Goal: Find specific page/section: Find specific page/section

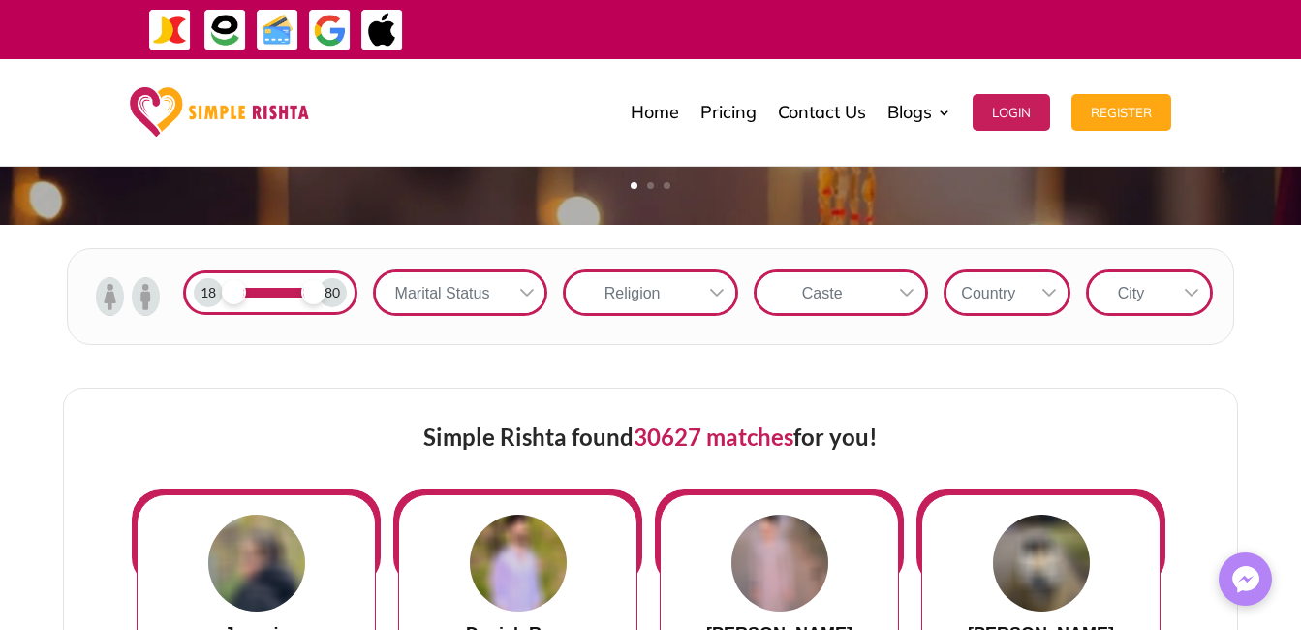
click at [106, 302] on img at bounding box center [110, 296] width 28 height 39
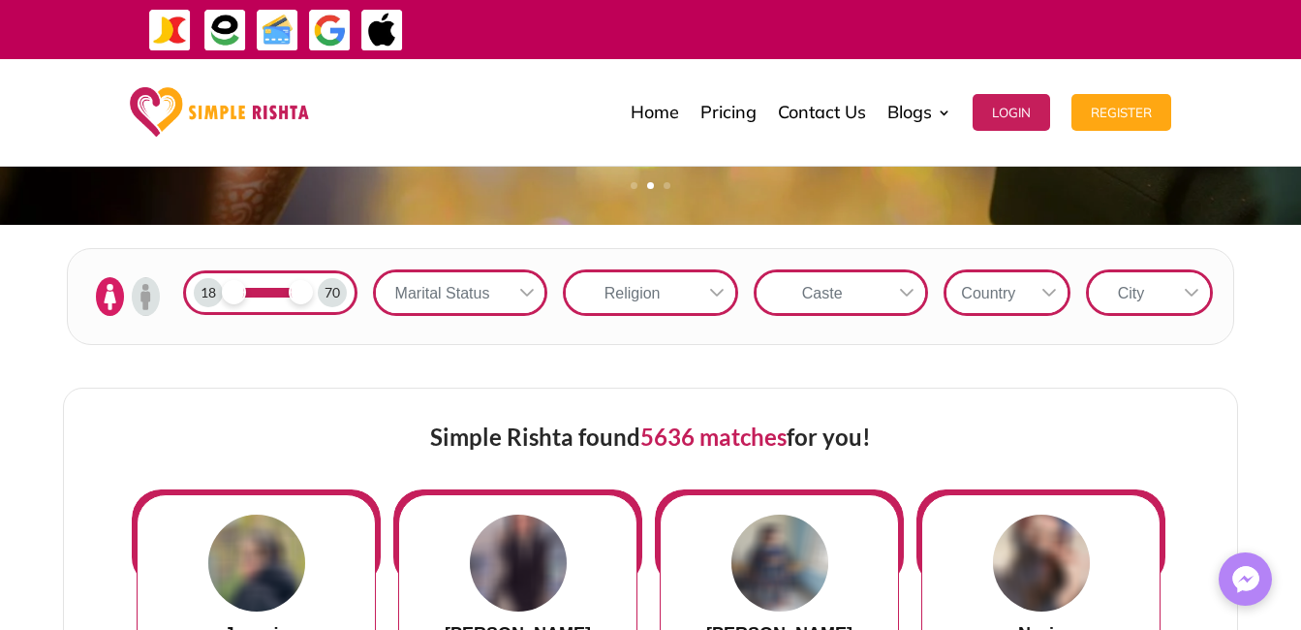
drag, startPoint x: 310, startPoint y: 293, endPoint x: 298, endPoint y: 294, distance: 11.7
click at [298, 294] on span at bounding box center [301, 292] width 24 height 24
click at [1042, 287] on icon at bounding box center [1050, 293] width 16 height 16
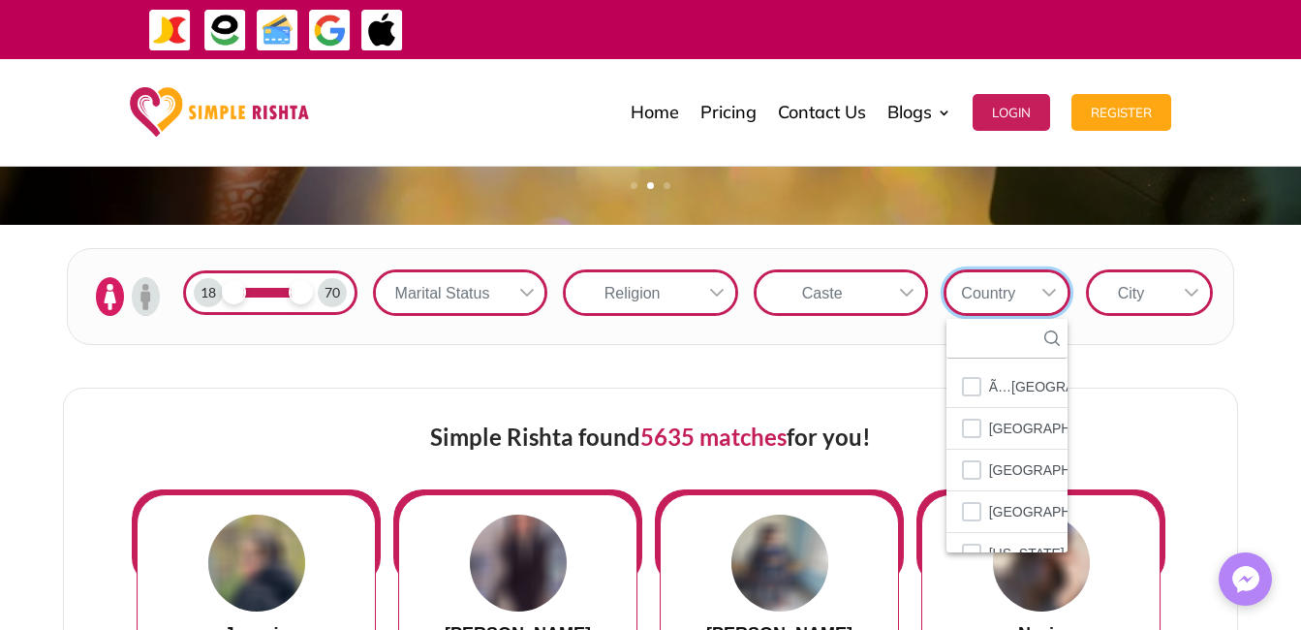
scroll to position [21, 3]
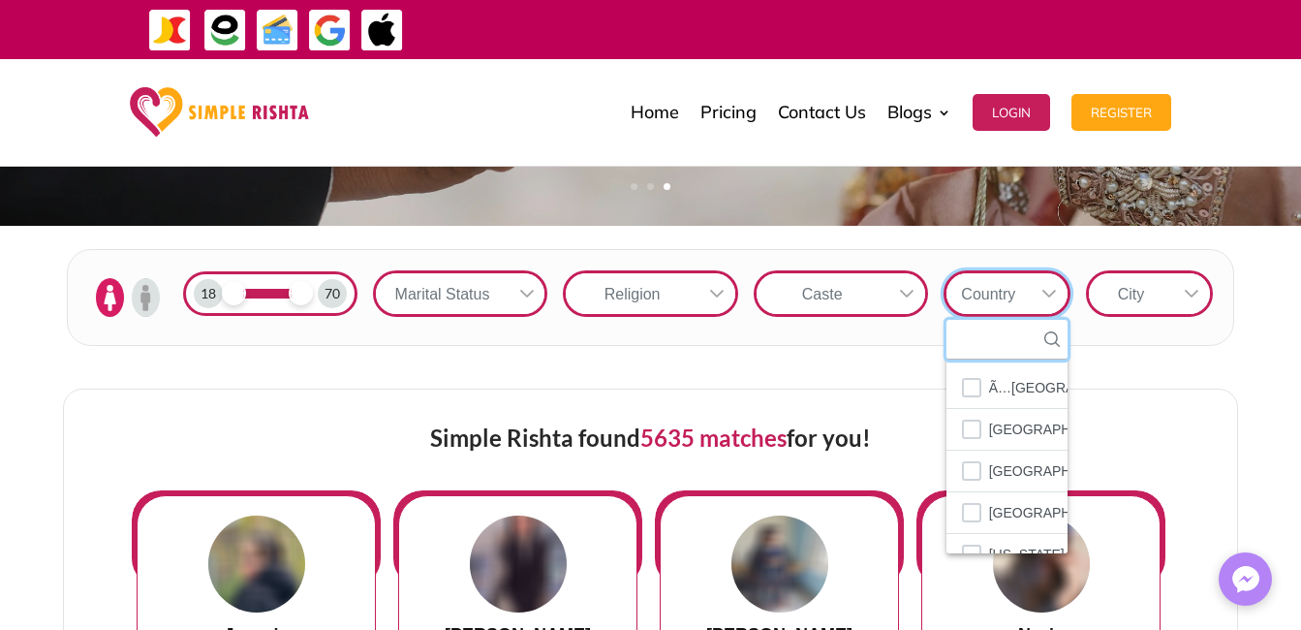
click at [993, 338] on input "text" at bounding box center [1007, 340] width 121 height 40
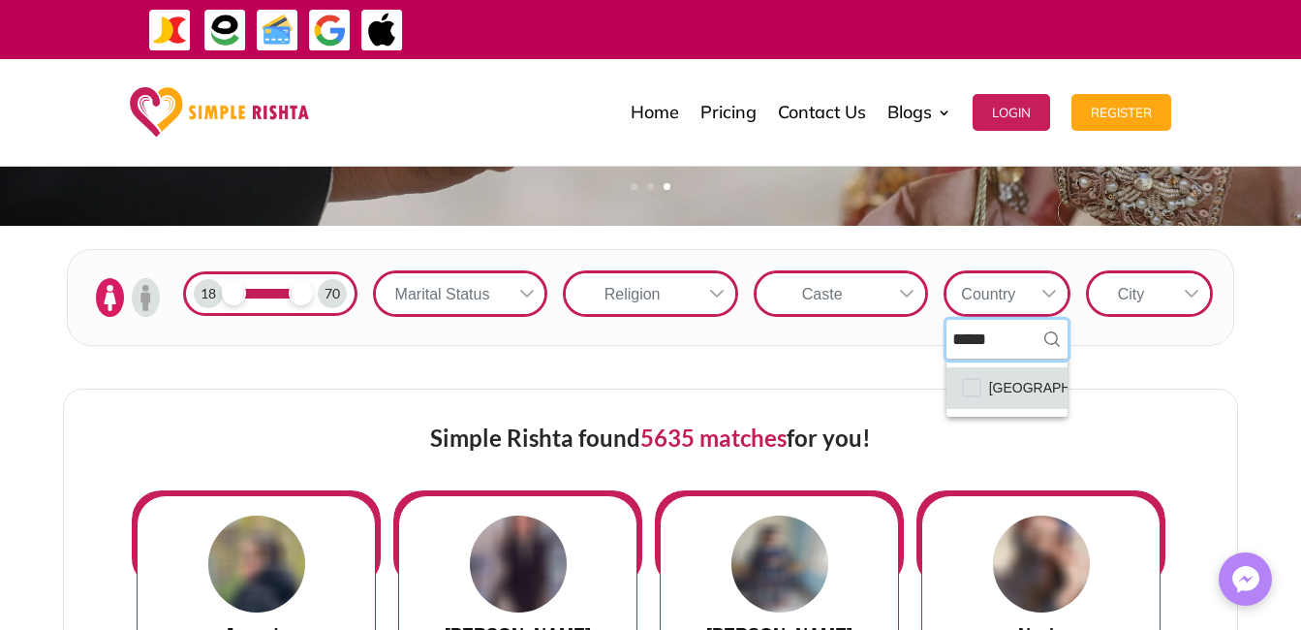
type input "*****"
click at [1021, 387] on span "[GEOGRAPHIC_DATA]" at bounding box center [1059, 387] width 141 height 25
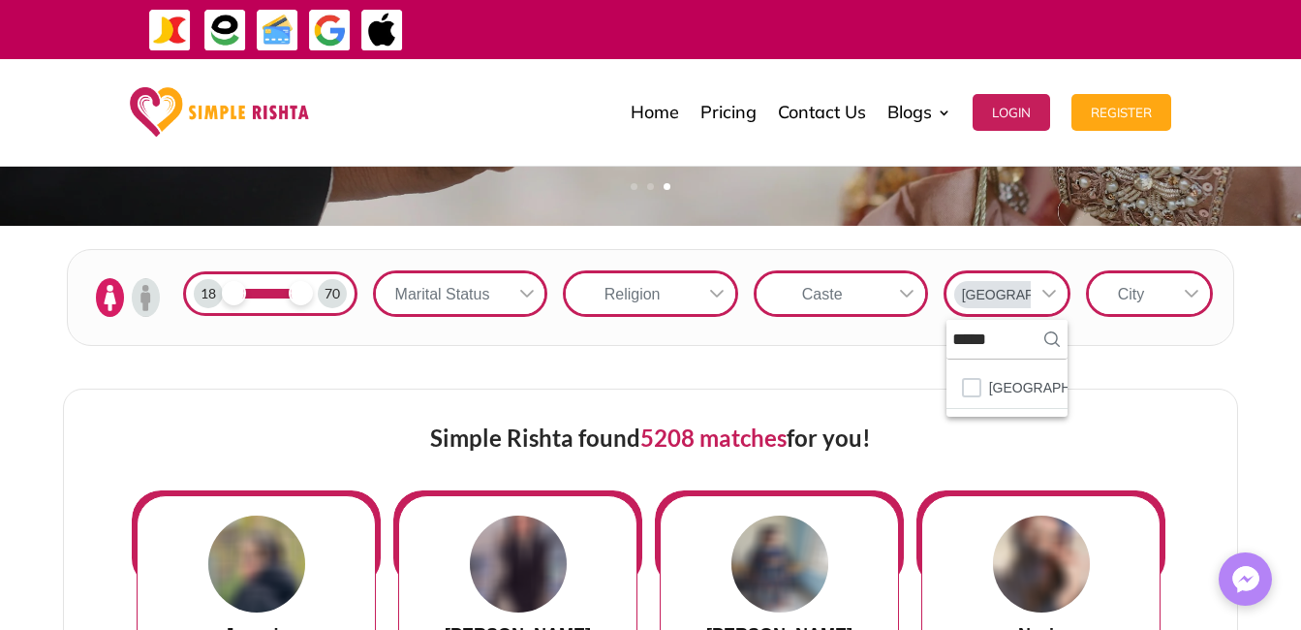
click at [1195, 293] on icon at bounding box center [1192, 294] width 14 height 8
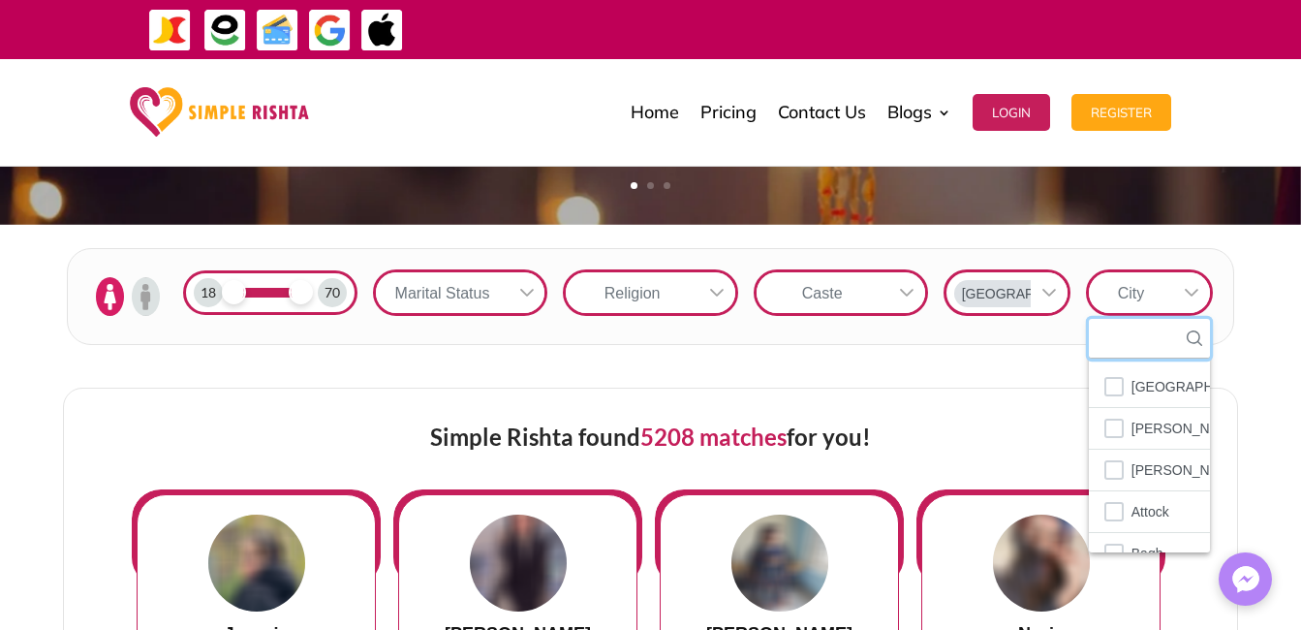
click at [1150, 342] on input "text" at bounding box center [1149, 339] width 121 height 40
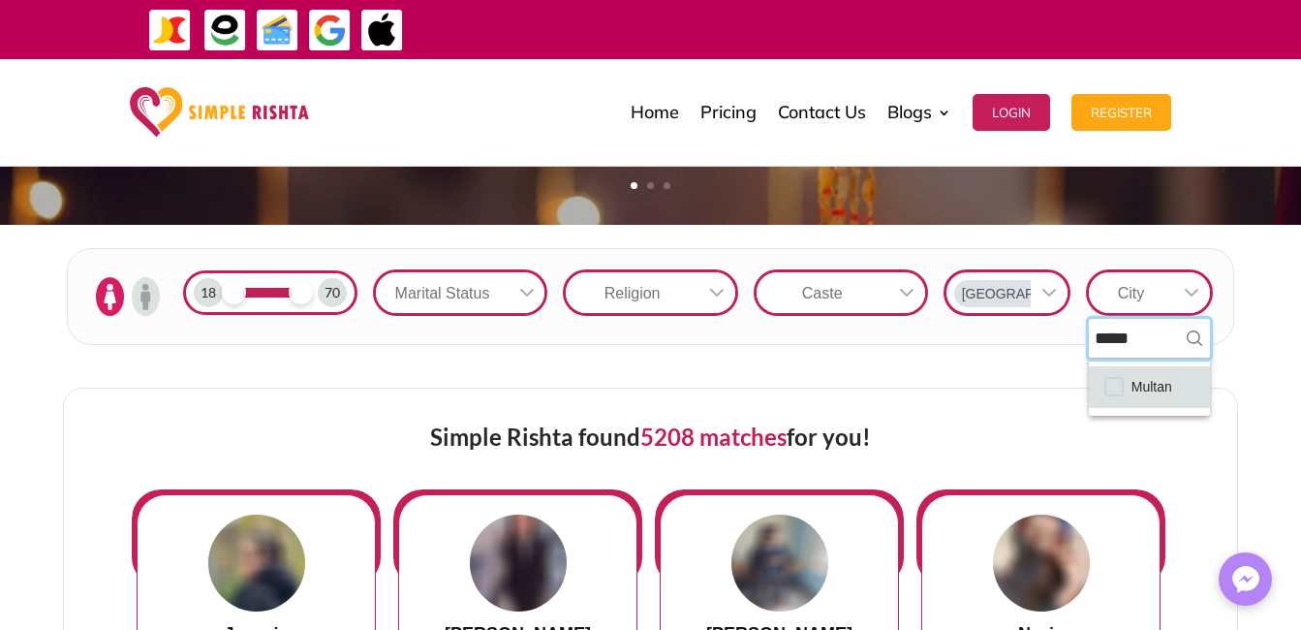
type input "*****"
click at [1158, 376] on span "Multan" at bounding box center [1152, 386] width 41 height 25
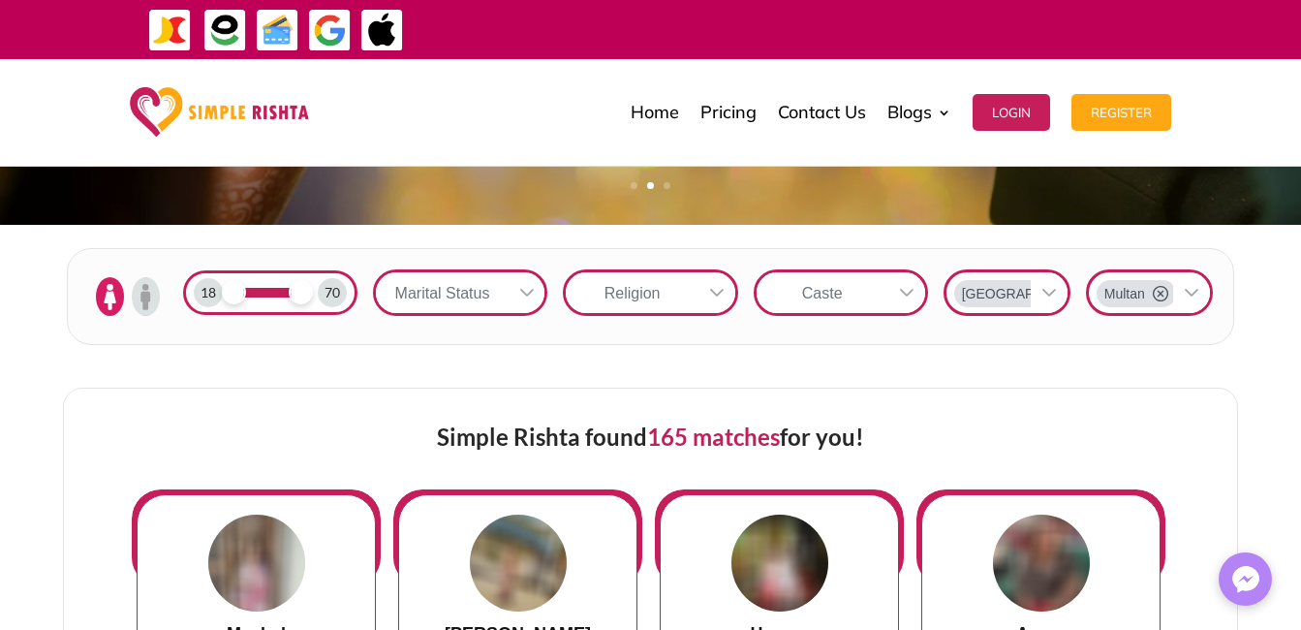
click at [717, 290] on icon at bounding box center [717, 293] width 16 height 16
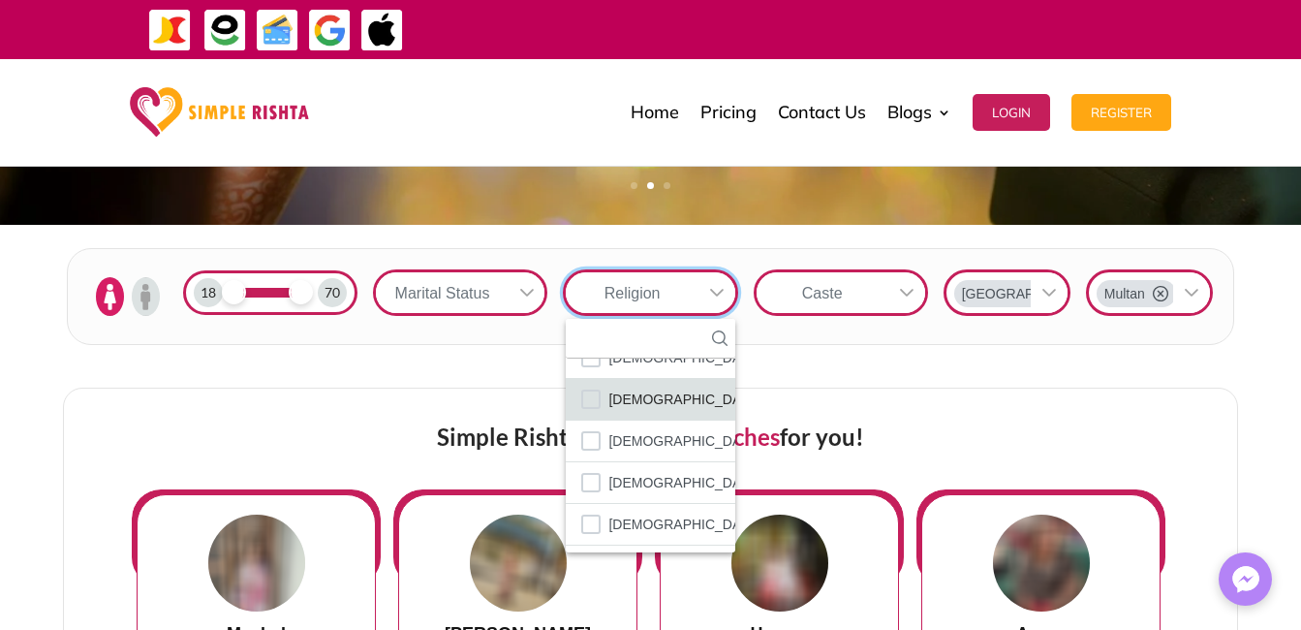
scroll to position [113, 0]
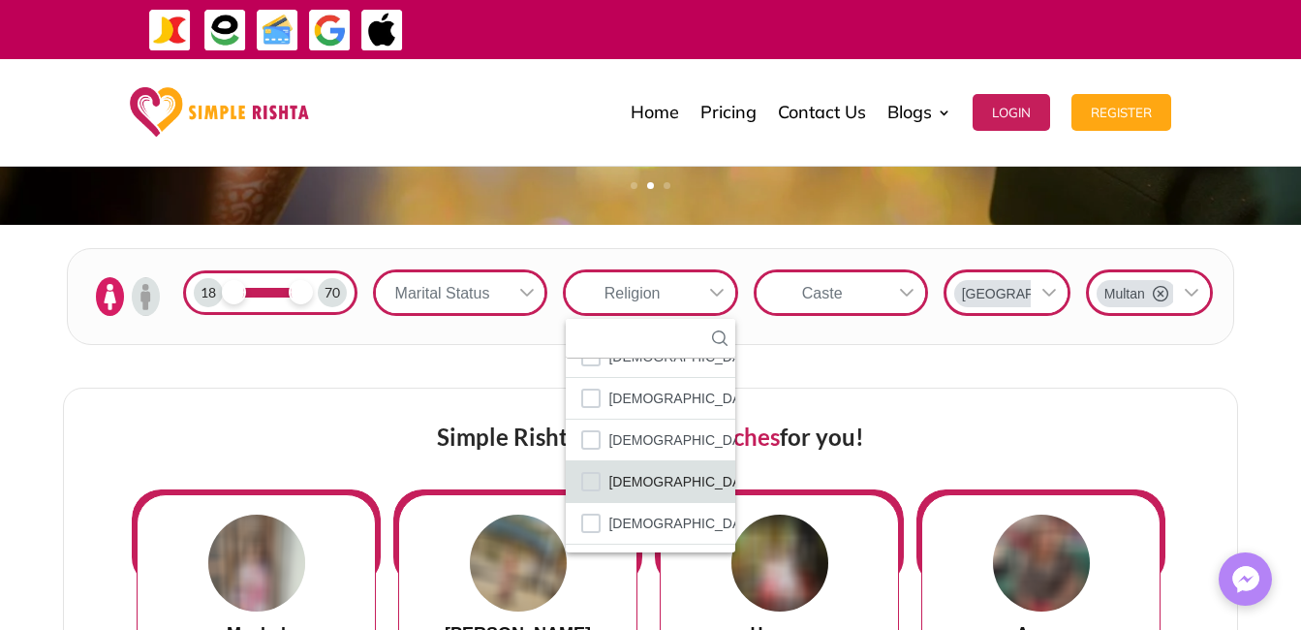
click at [638, 474] on span "[DEMOGRAPHIC_DATA]" at bounding box center [684, 481] width 152 height 25
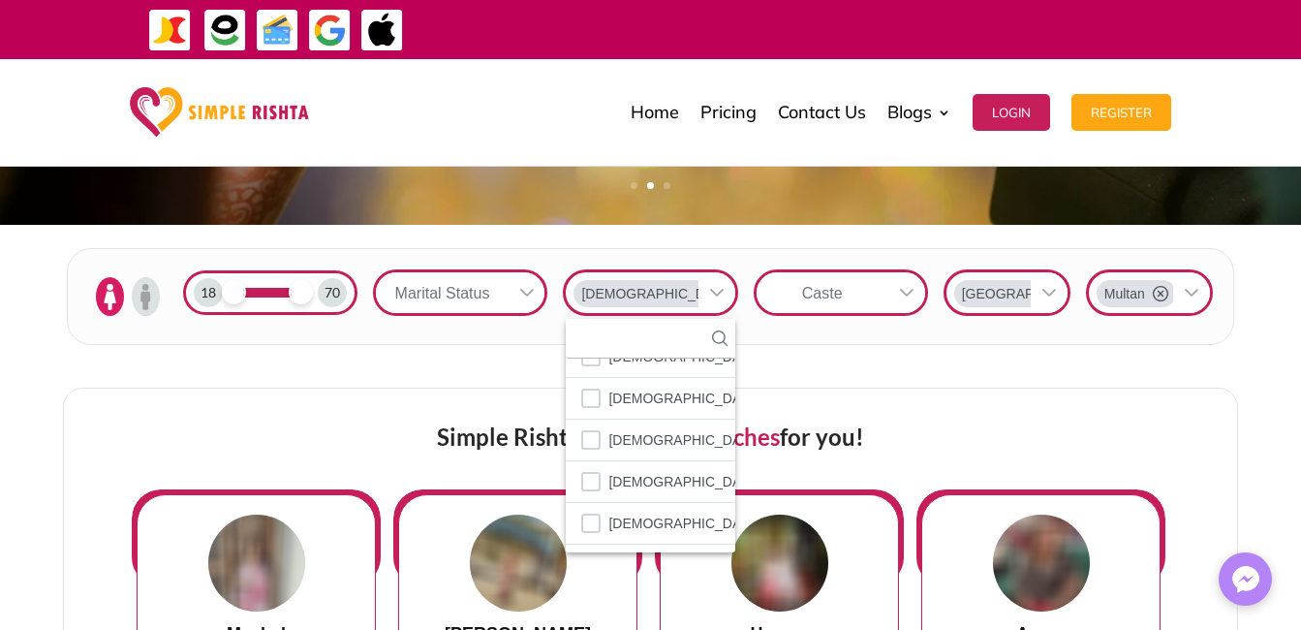
click at [1033, 404] on div "Simple Rishta found 162 matches for you!" at bounding box center [651, 439] width 1038 height 101
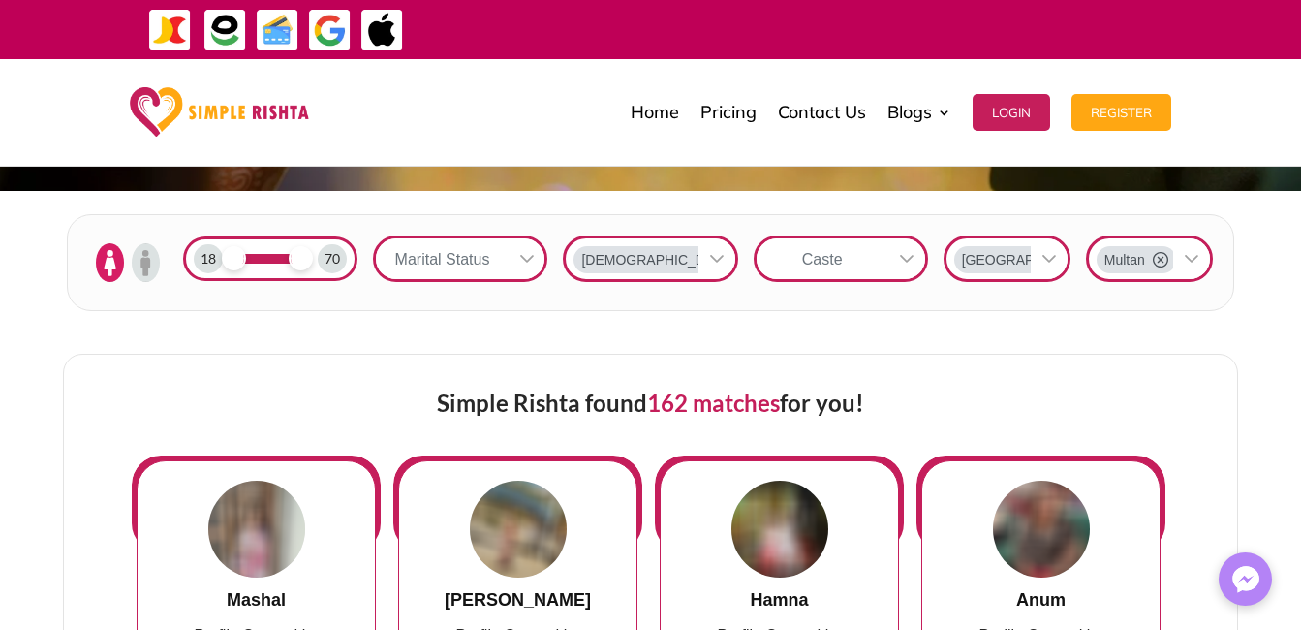
scroll to position [581, 0]
